Goal: Task Accomplishment & Management: Use online tool/utility

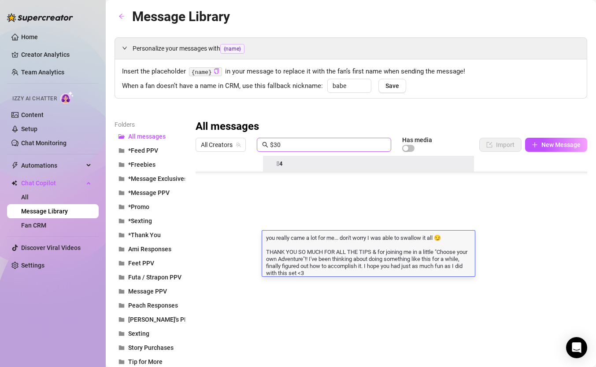
scroll to position [70, 0]
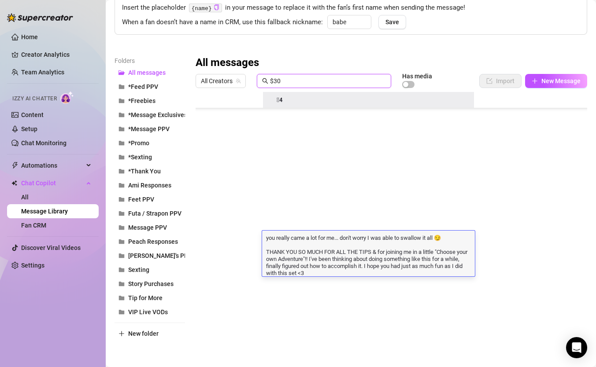
click at [289, 78] on input "$30" at bounding box center [328, 81] width 116 height 10
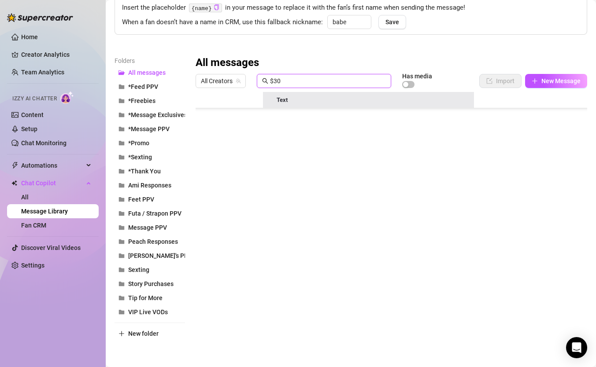
click at [289, 78] on input "$30" at bounding box center [328, 81] width 116 height 10
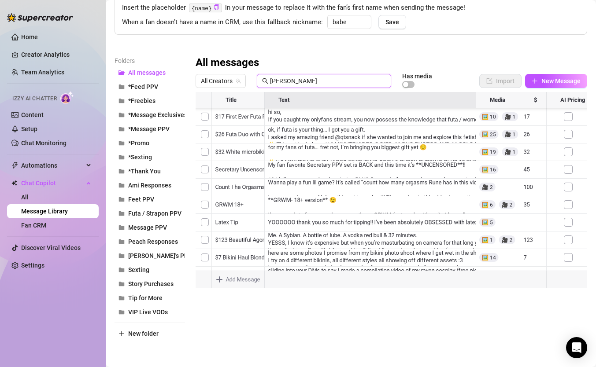
scroll to position [0, 0]
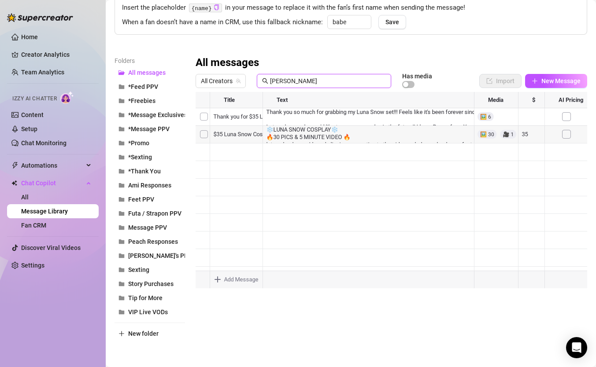
click at [225, 138] on div at bounding box center [391, 190] width 391 height 196
click at [283, 81] on input "[PERSON_NAME]" at bounding box center [328, 81] width 116 height 10
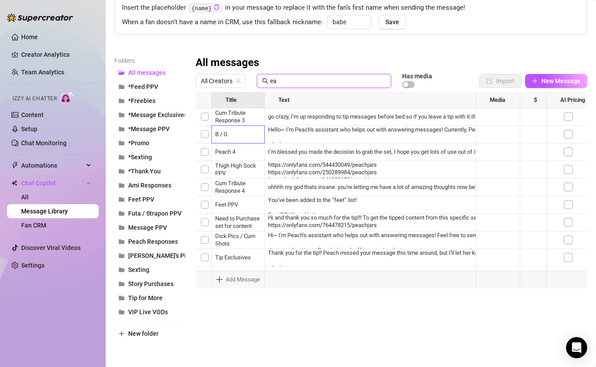
type input "e"
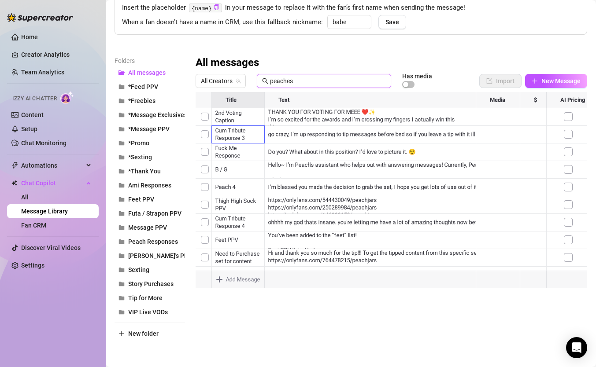
click at [238, 118] on div at bounding box center [391, 190] width 391 height 196
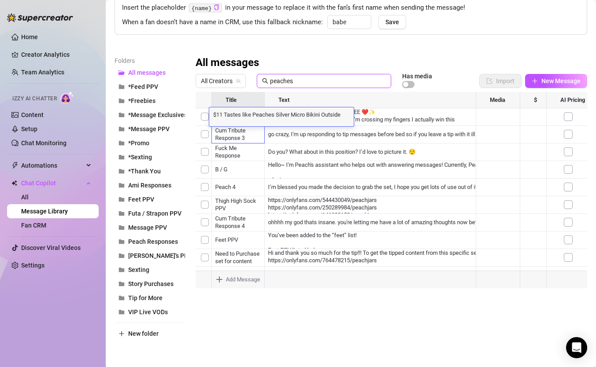
click at [295, 78] on input "peaches" at bounding box center [328, 81] width 116 height 10
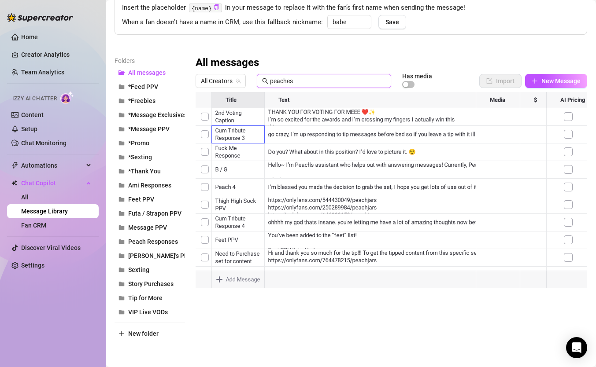
click at [295, 78] on input "peaches" at bounding box center [328, 81] width 116 height 10
click at [247, 164] on div at bounding box center [391, 190] width 391 height 196
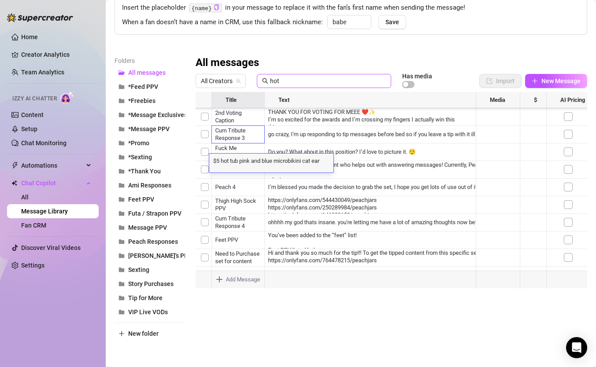
scroll to position [0, 0]
click at [289, 81] on input "hot" at bounding box center [328, 81] width 116 height 10
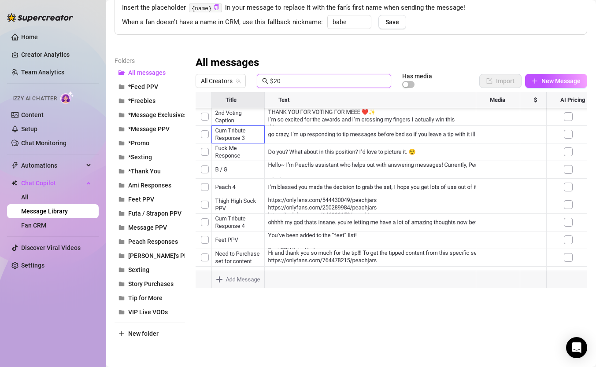
type input "$20"
click at [244, 240] on div at bounding box center [391, 190] width 391 height 196
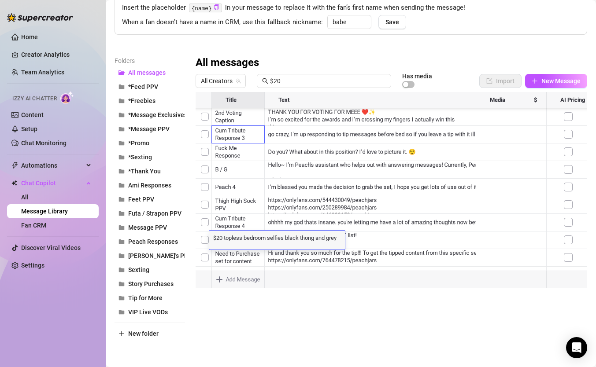
click at [244, 240] on textarea "$20 topless bedroom selfies black thong and grey robe" at bounding box center [277, 237] width 136 height 8
click at [292, 78] on input "$20" at bounding box center [328, 81] width 116 height 10
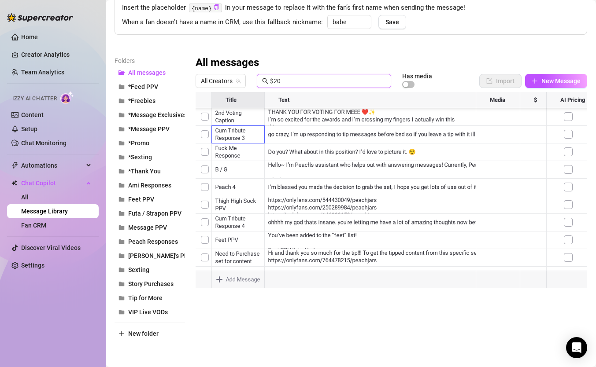
click at [292, 78] on input "$20" at bounding box center [328, 81] width 116 height 10
click at [244, 171] on div at bounding box center [391, 190] width 391 height 196
click at [295, 79] on input "mma" at bounding box center [328, 81] width 116 height 10
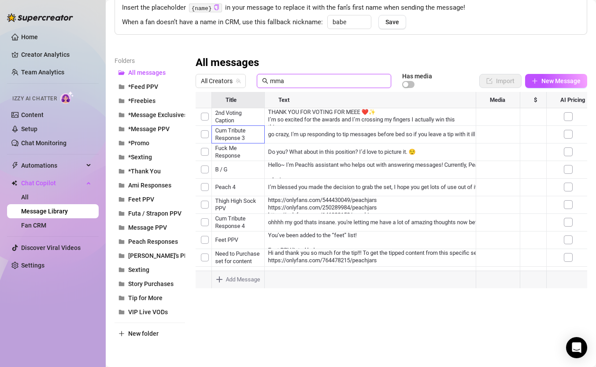
click at [295, 79] on input "mma" at bounding box center [328, 81] width 116 height 10
type input "tentacle"
click at [240, 115] on div at bounding box center [391, 190] width 391 height 196
